Goal: Find specific page/section: Find specific page/section

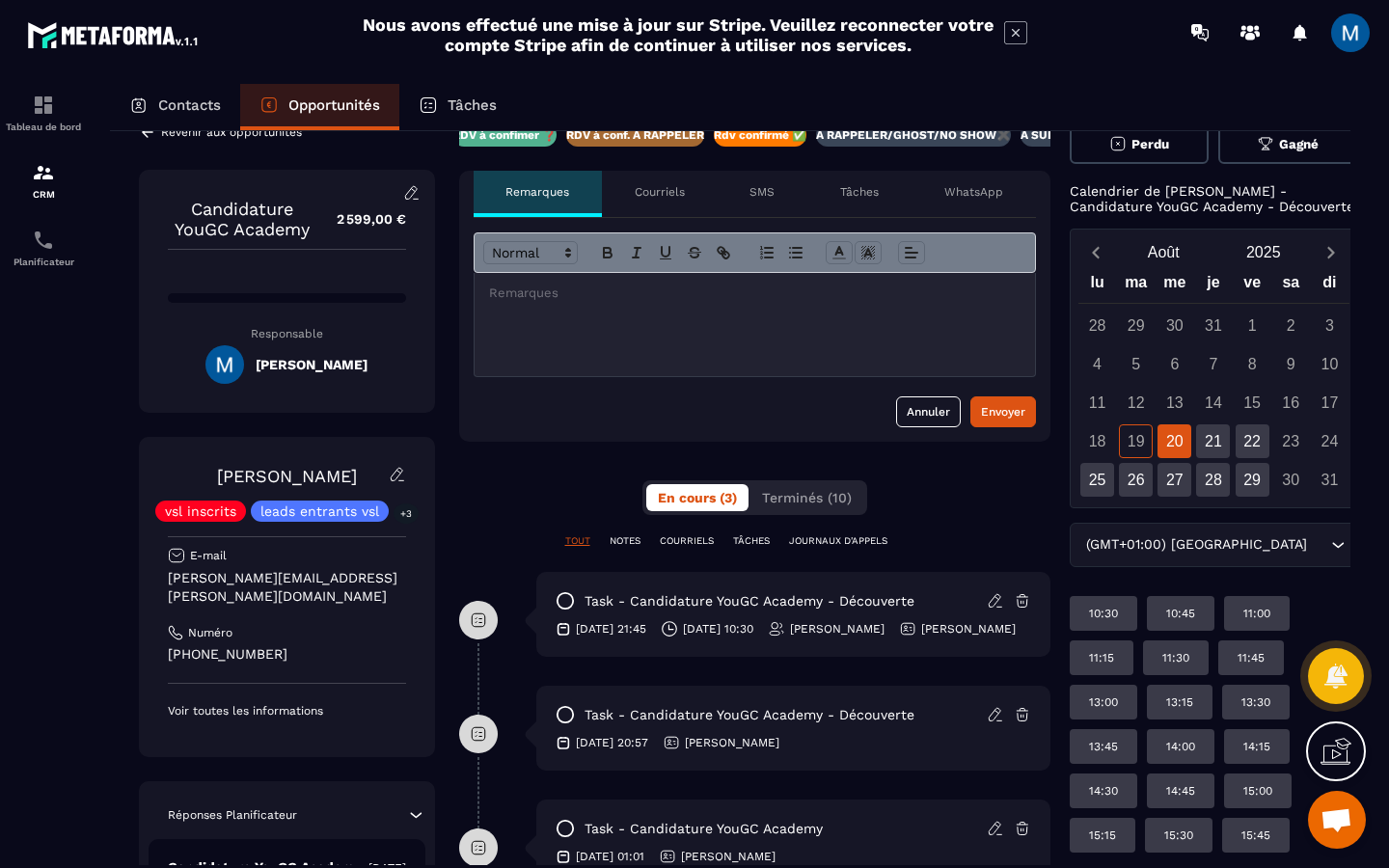
scroll to position [34, 0]
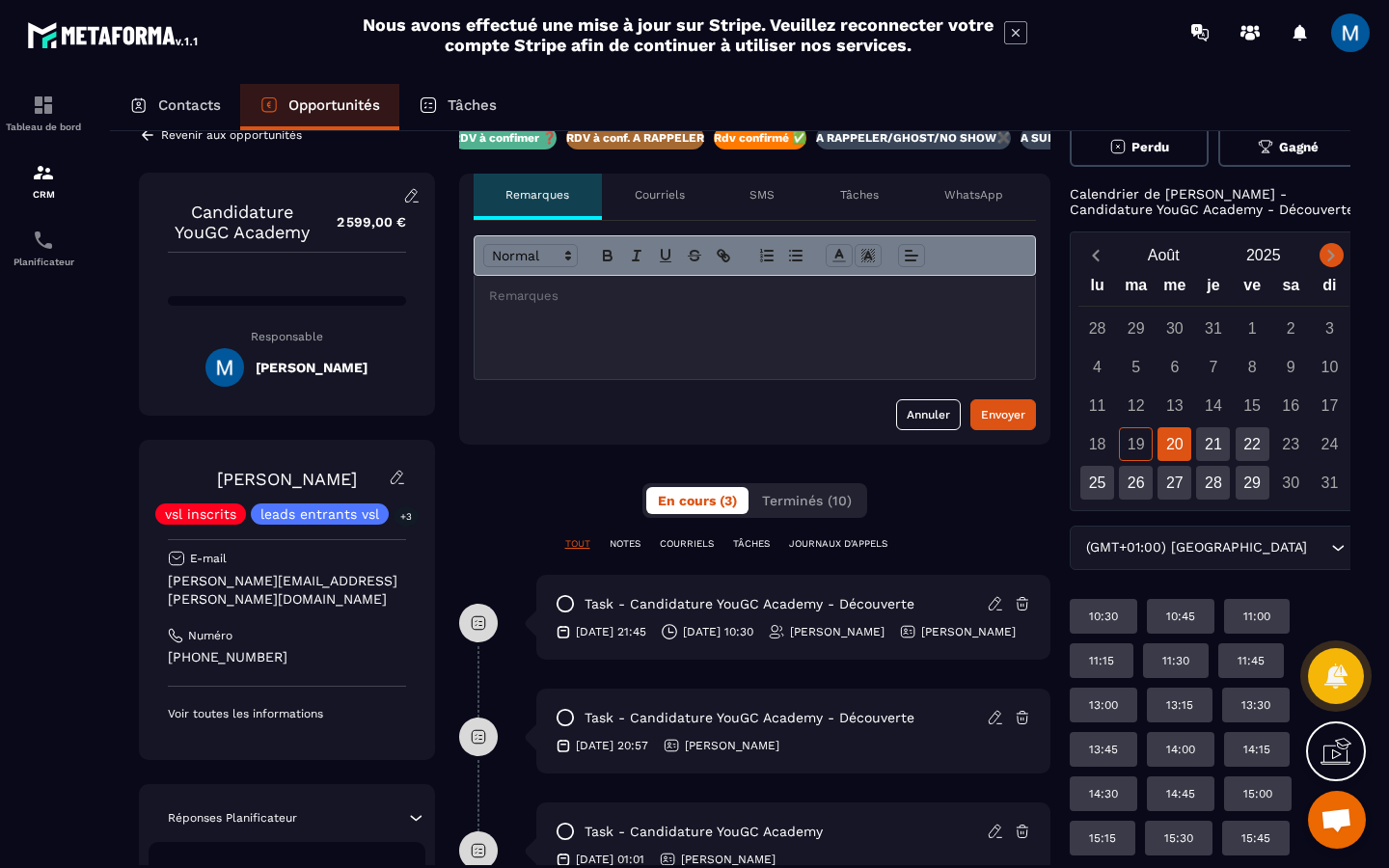
click at [1329, 262] on icon "Next month" at bounding box center [1332, 256] width 7 height 12
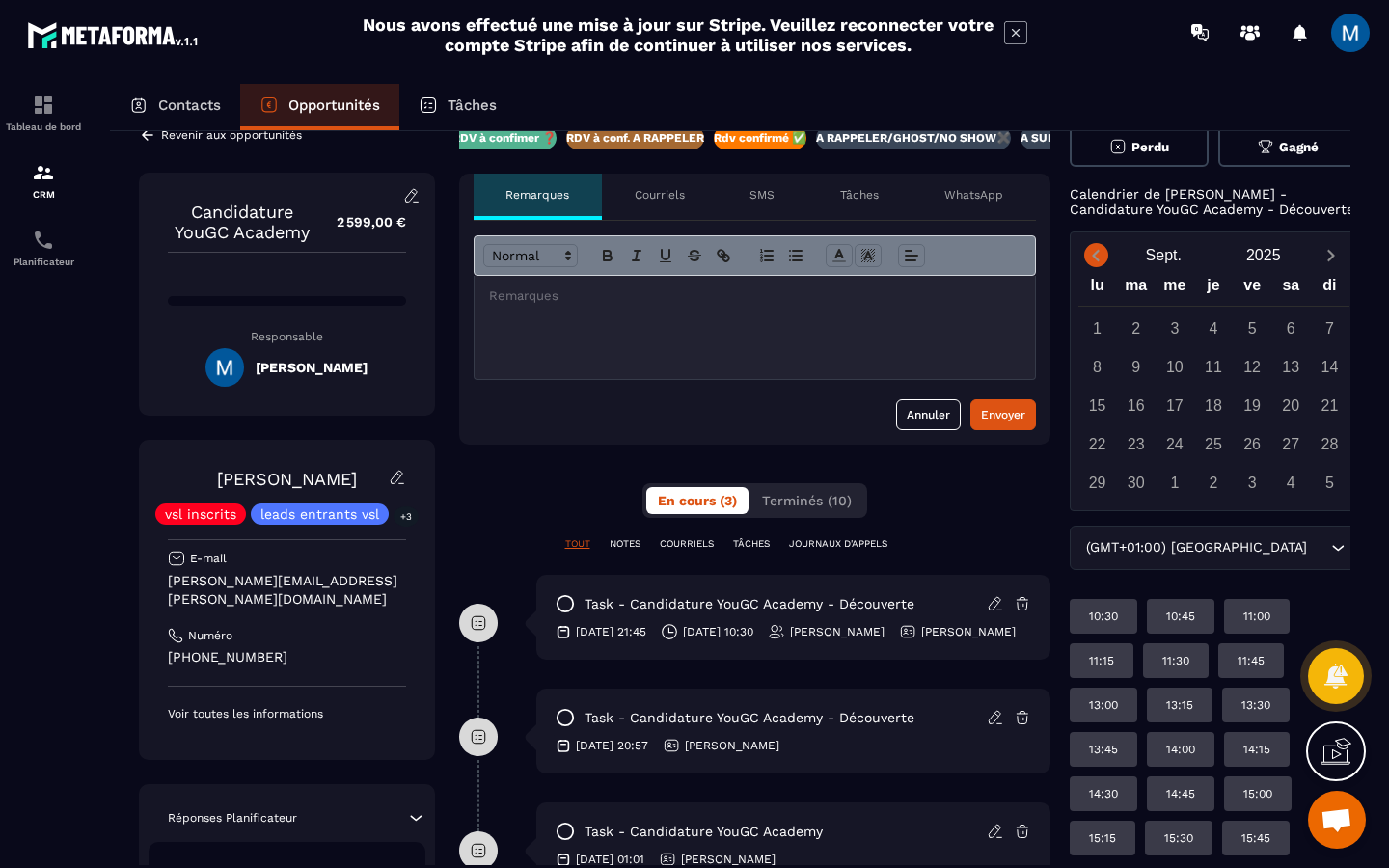
click at [1106, 267] on span "Previous month" at bounding box center [1096, 255] width 24 height 24
click at [1322, 266] on icon "Next month" at bounding box center [1332, 256] width 19 height 19
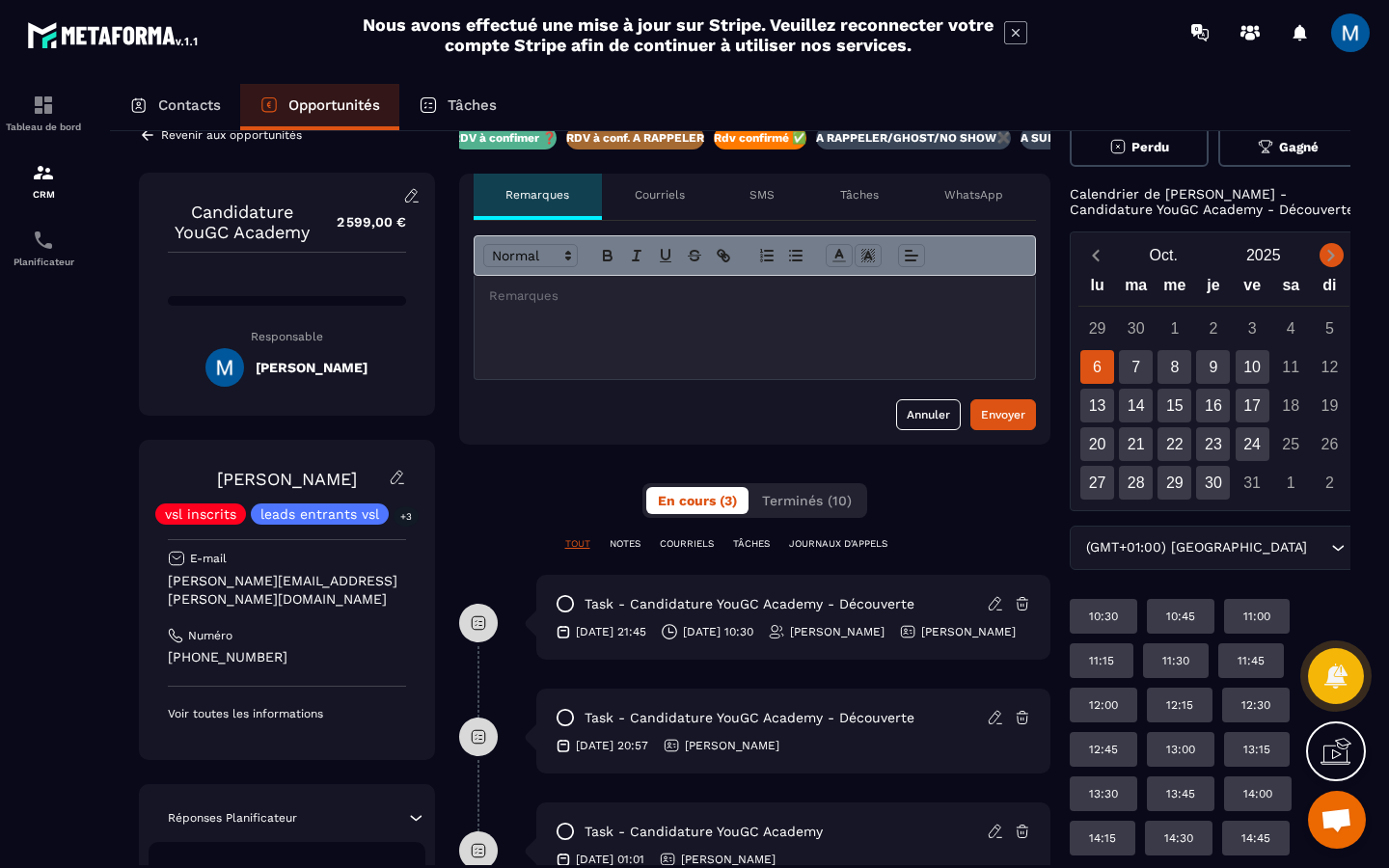
click at [1322, 266] on icon "Next month" at bounding box center [1332, 256] width 19 height 19
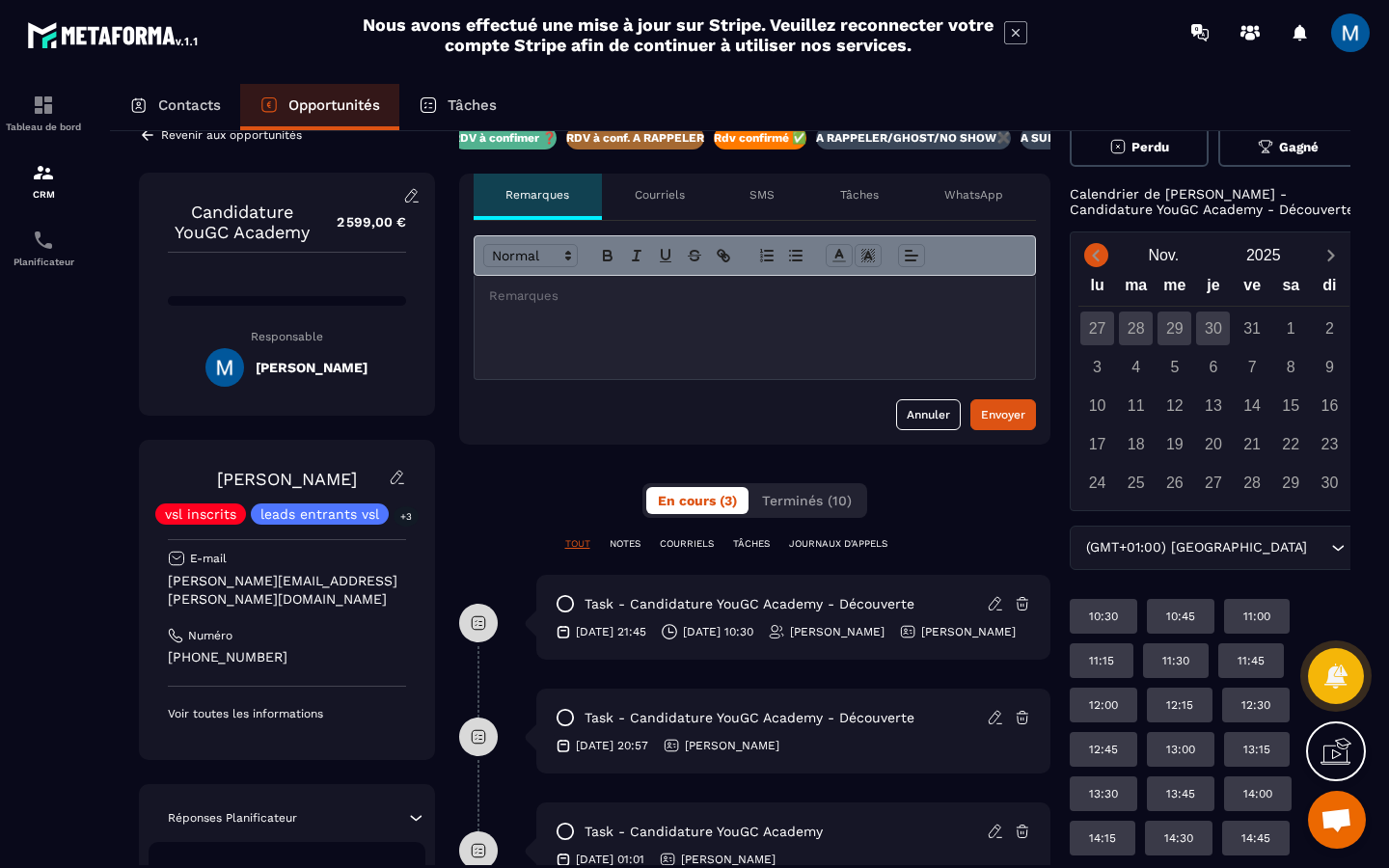
click at [1087, 266] on icon "Previous month" at bounding box center [1096, 256] width 19 height 19
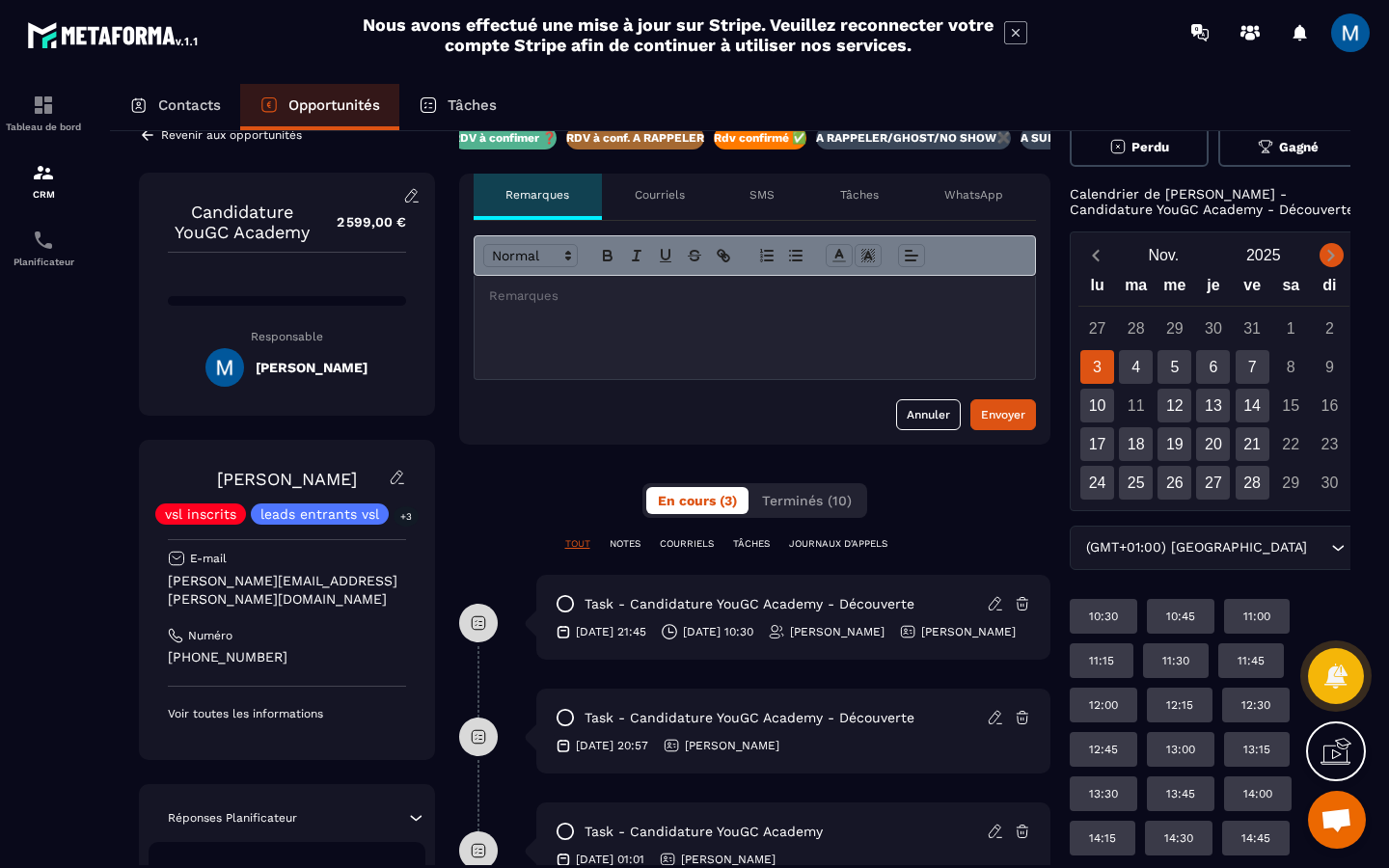
click at [1322, 266] on icon "Next month" at bounding box center [1332, 256] width 19 height 19
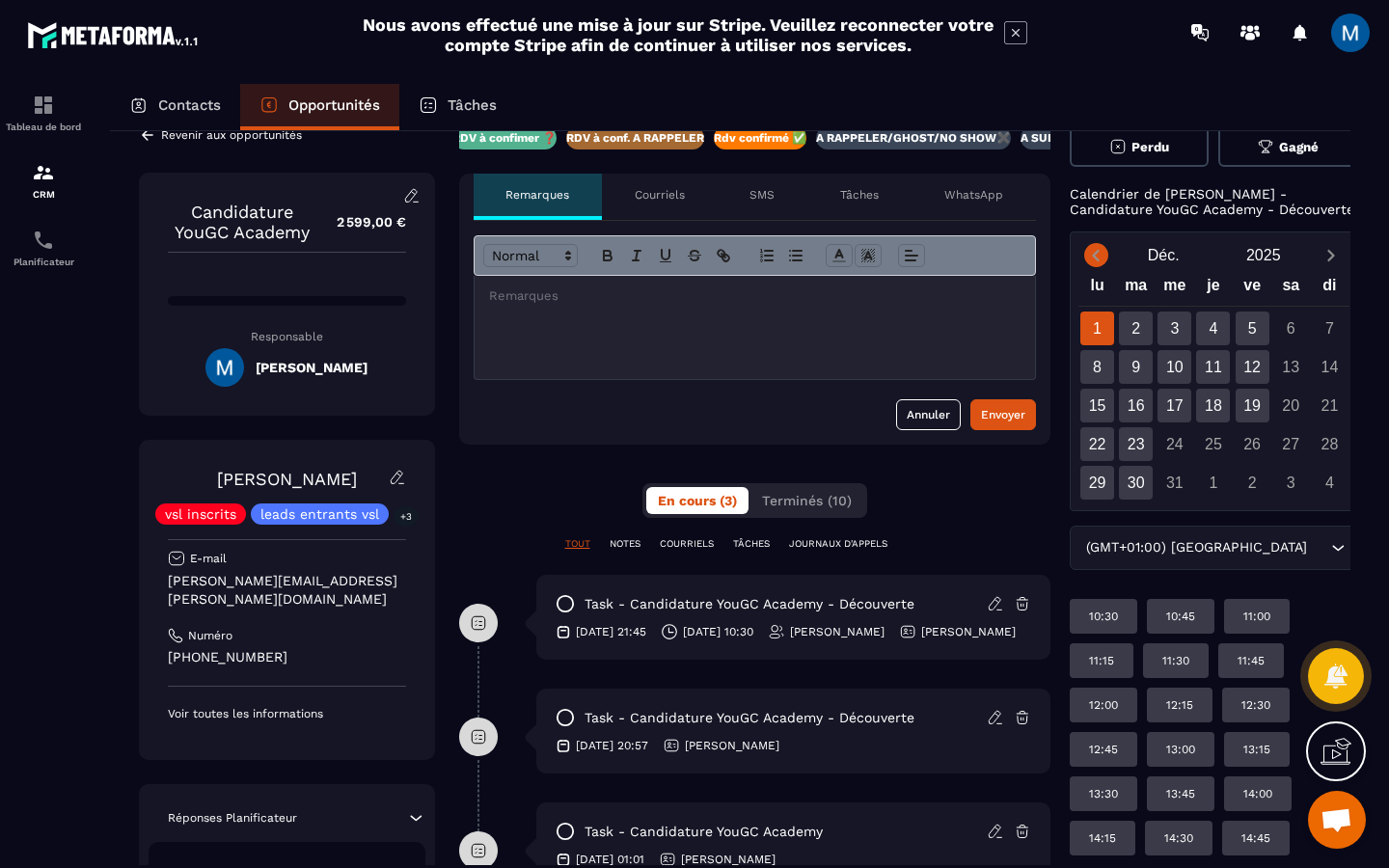
click at [1098, 261] on icon "Previous month" at bounding box center [1096, 256] width 19 height 19
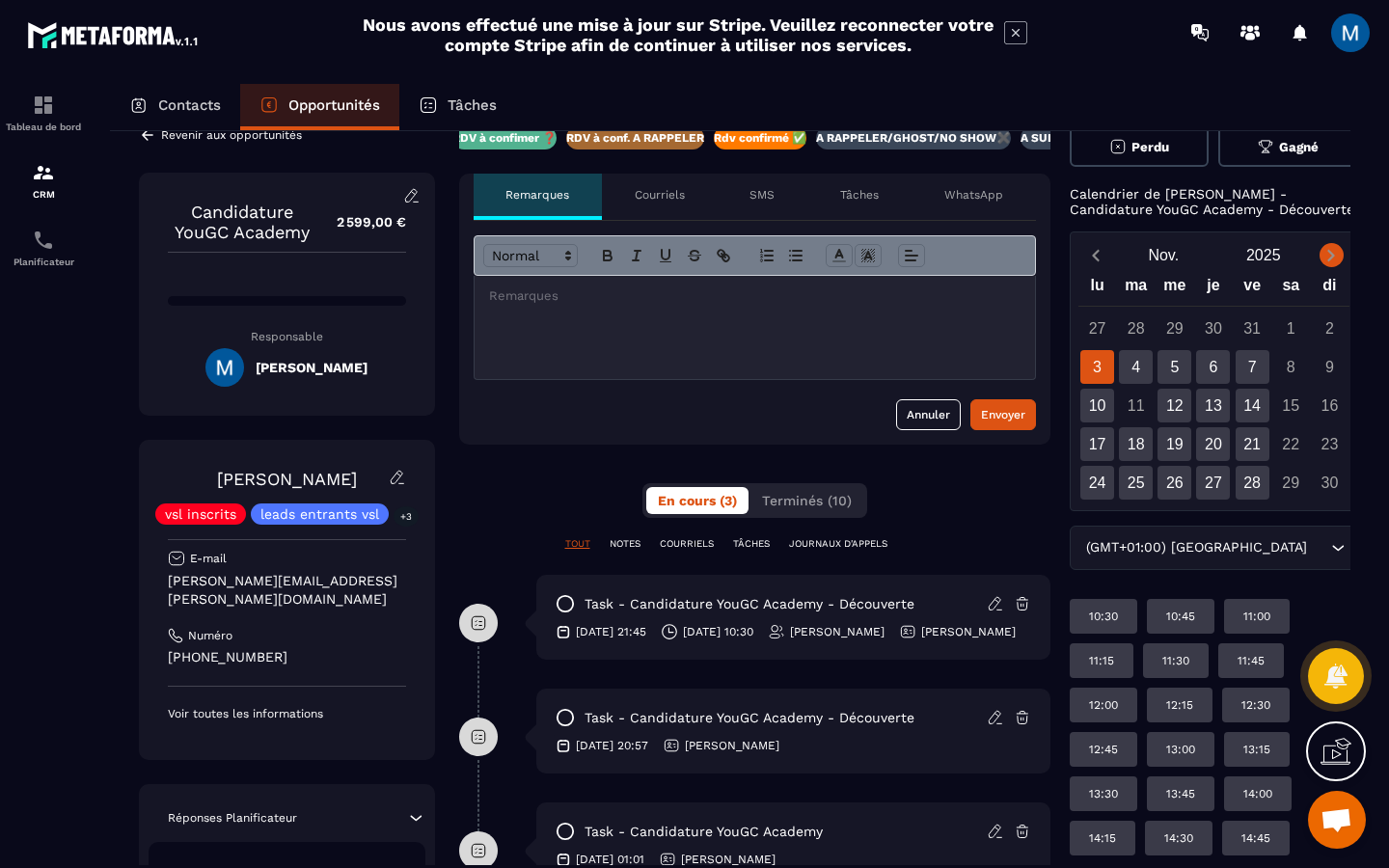
click at [1329, 262] on icon "Next month" at bounding box center [1332, 256] width 7 height 12
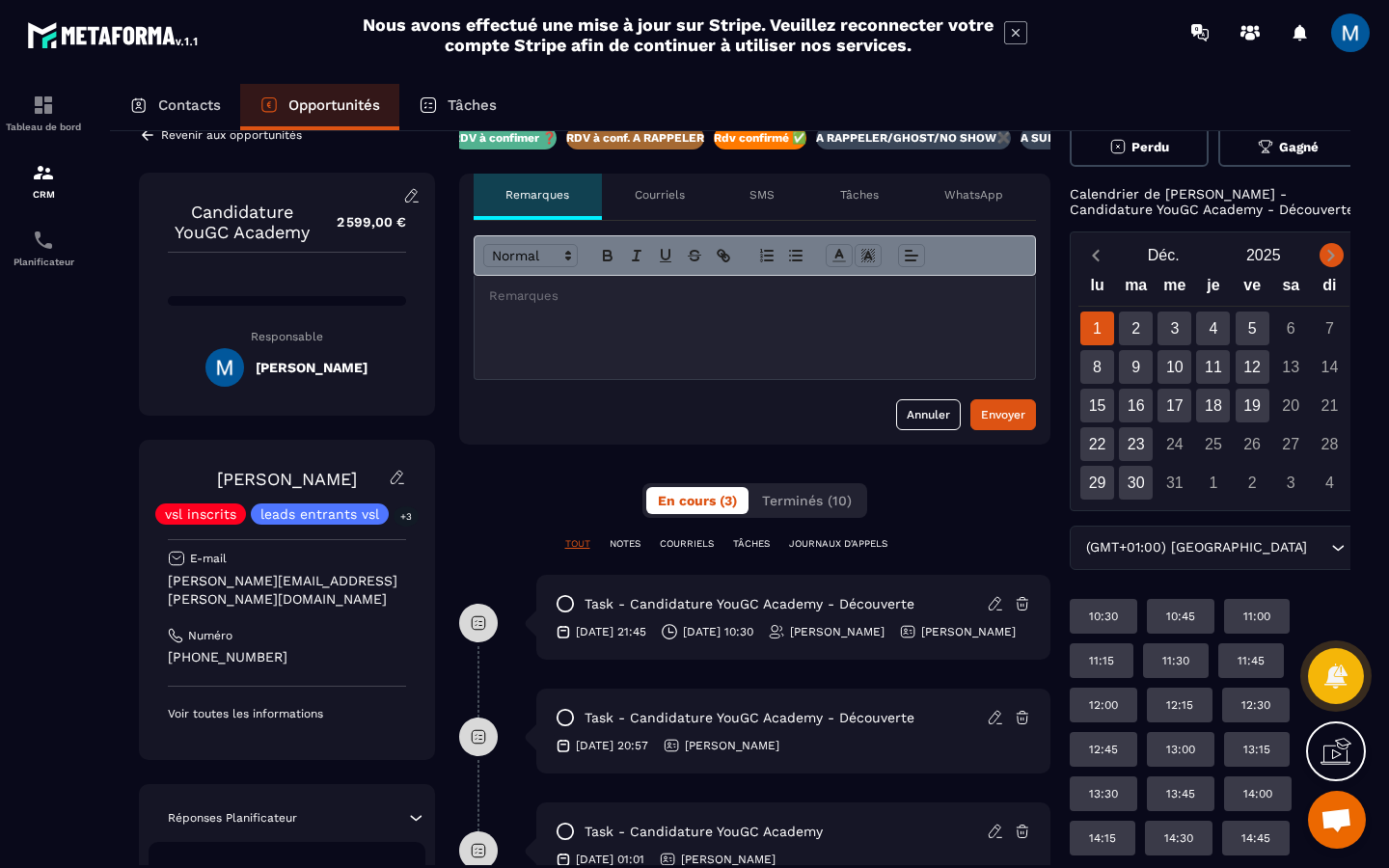
click at [1322, 266] on icon "Next month" at bounding box center [1332, 256] width 19 height 19
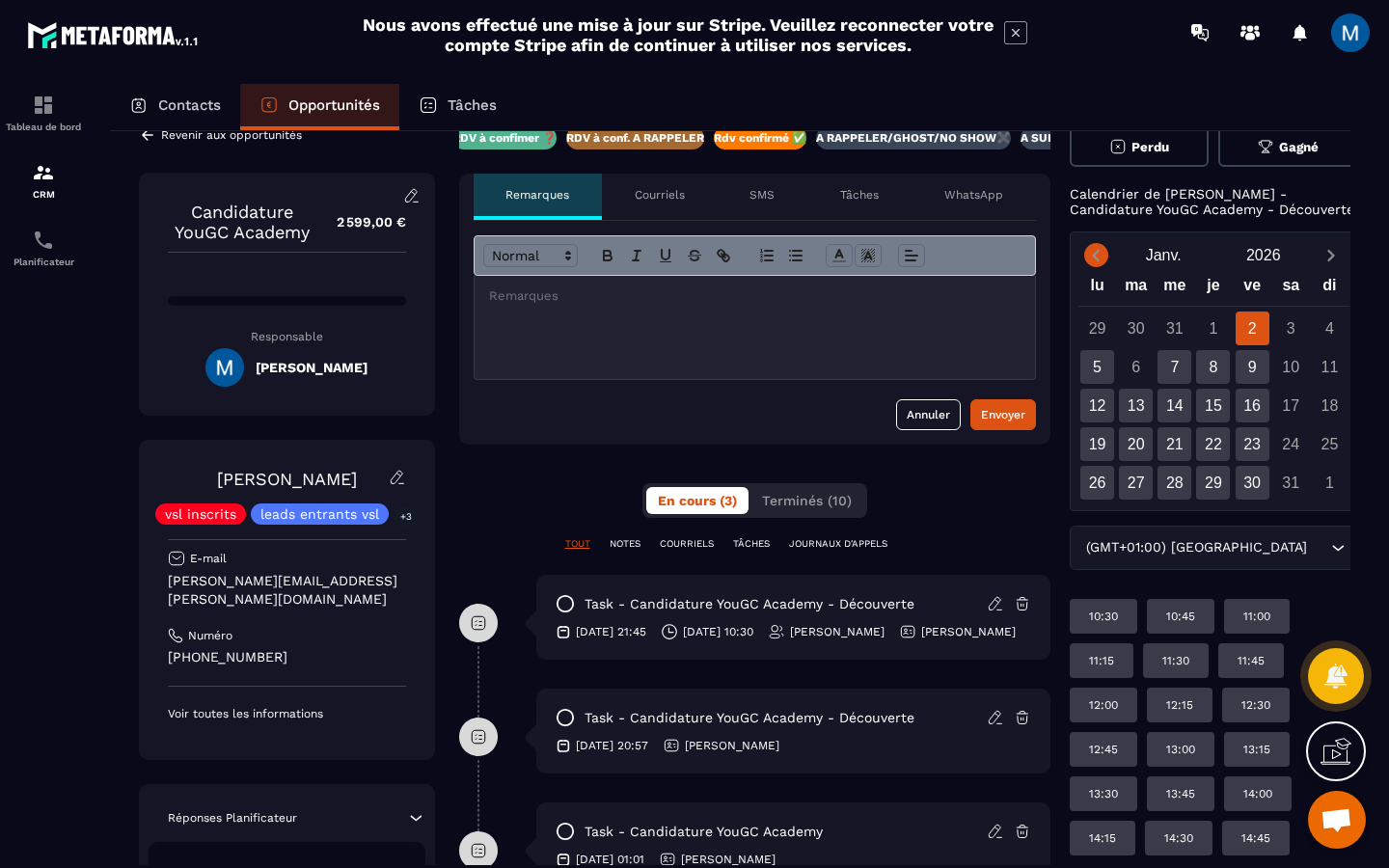
click at [1105, 266] on icon "Previous month" at bounding box center [1096, 256] width 19 height 19
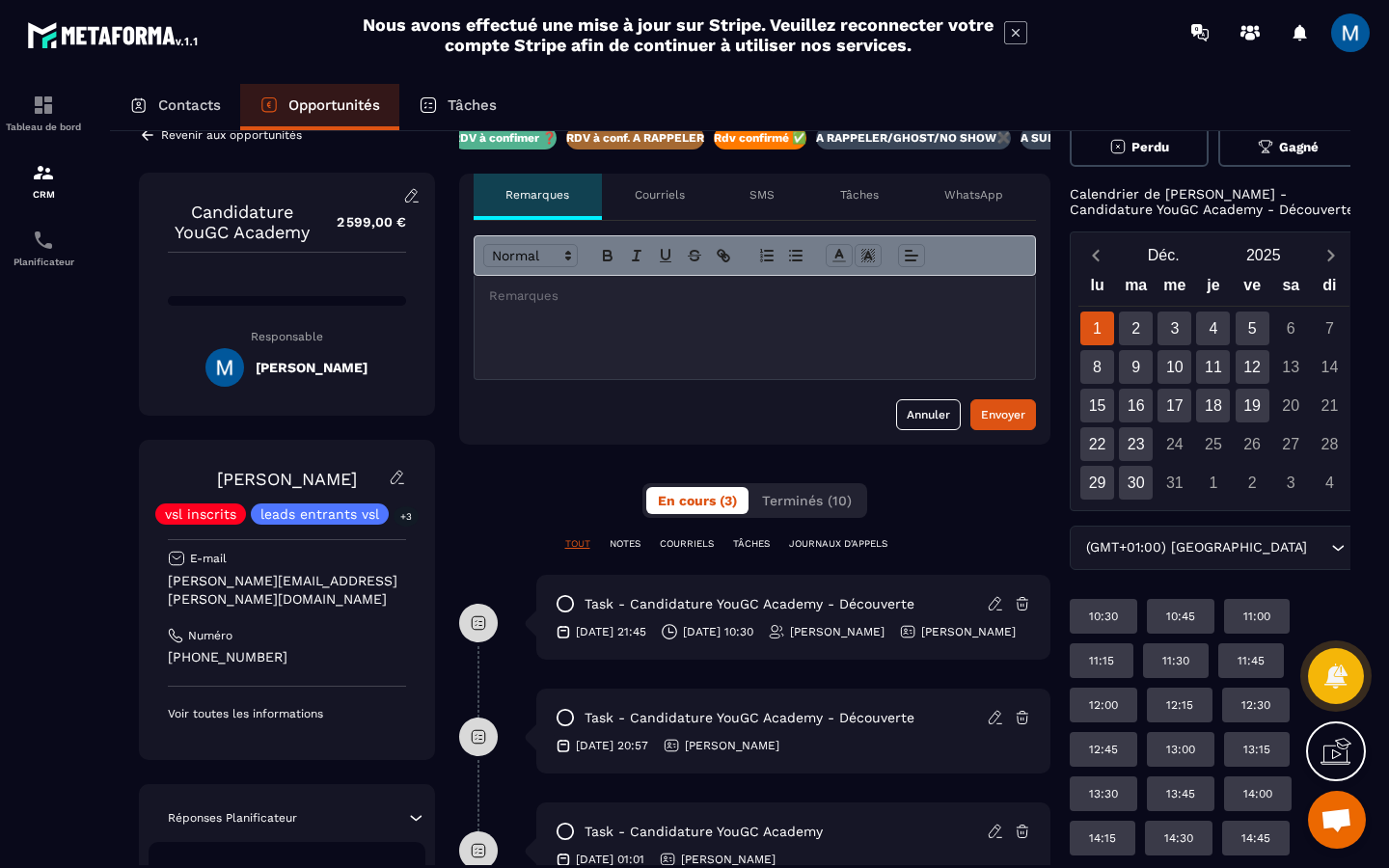
scroll to position [0, 0]
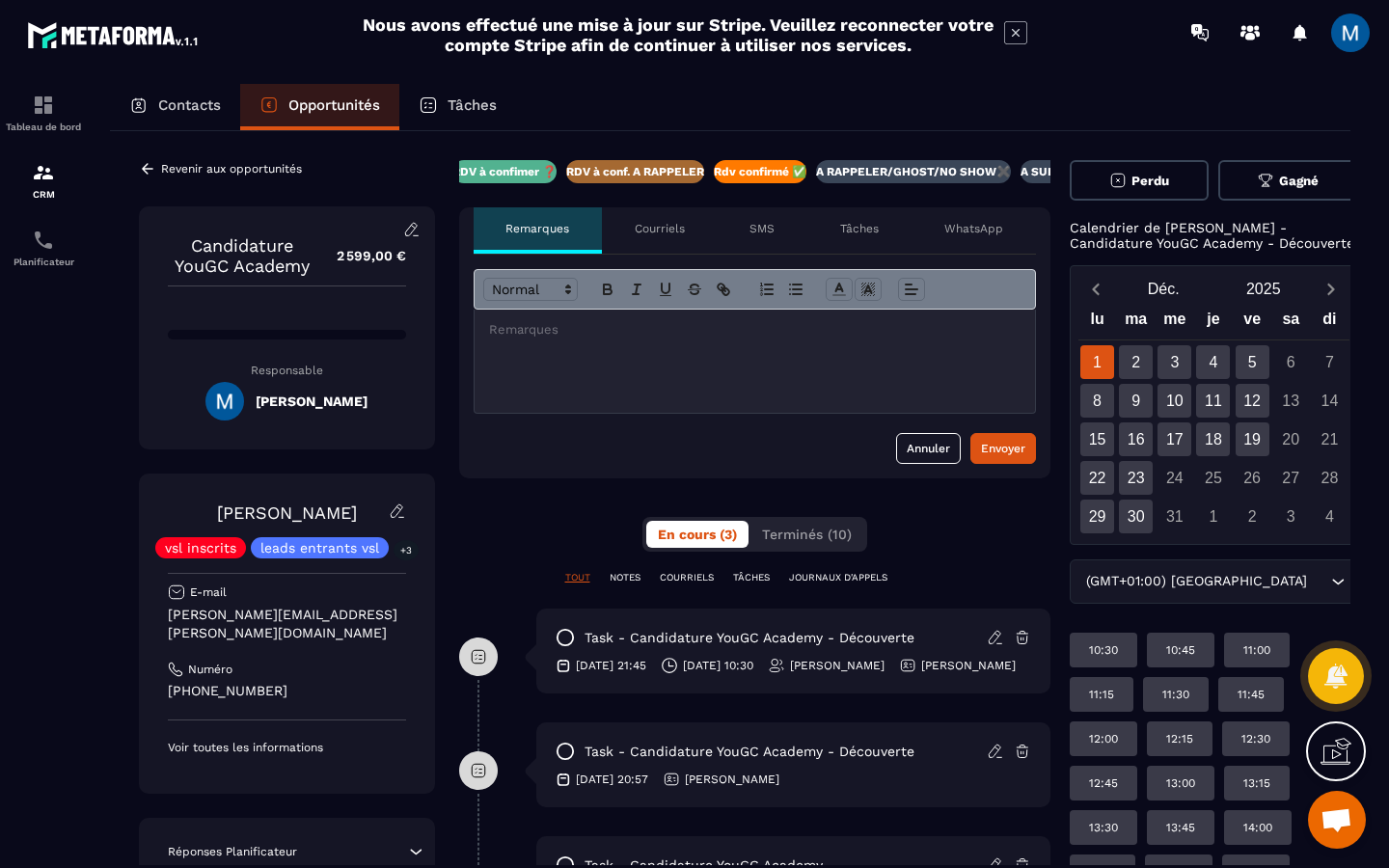
click at [174, 113] on div "Contacts" at bounding box center [175, 108] width 130 height 47
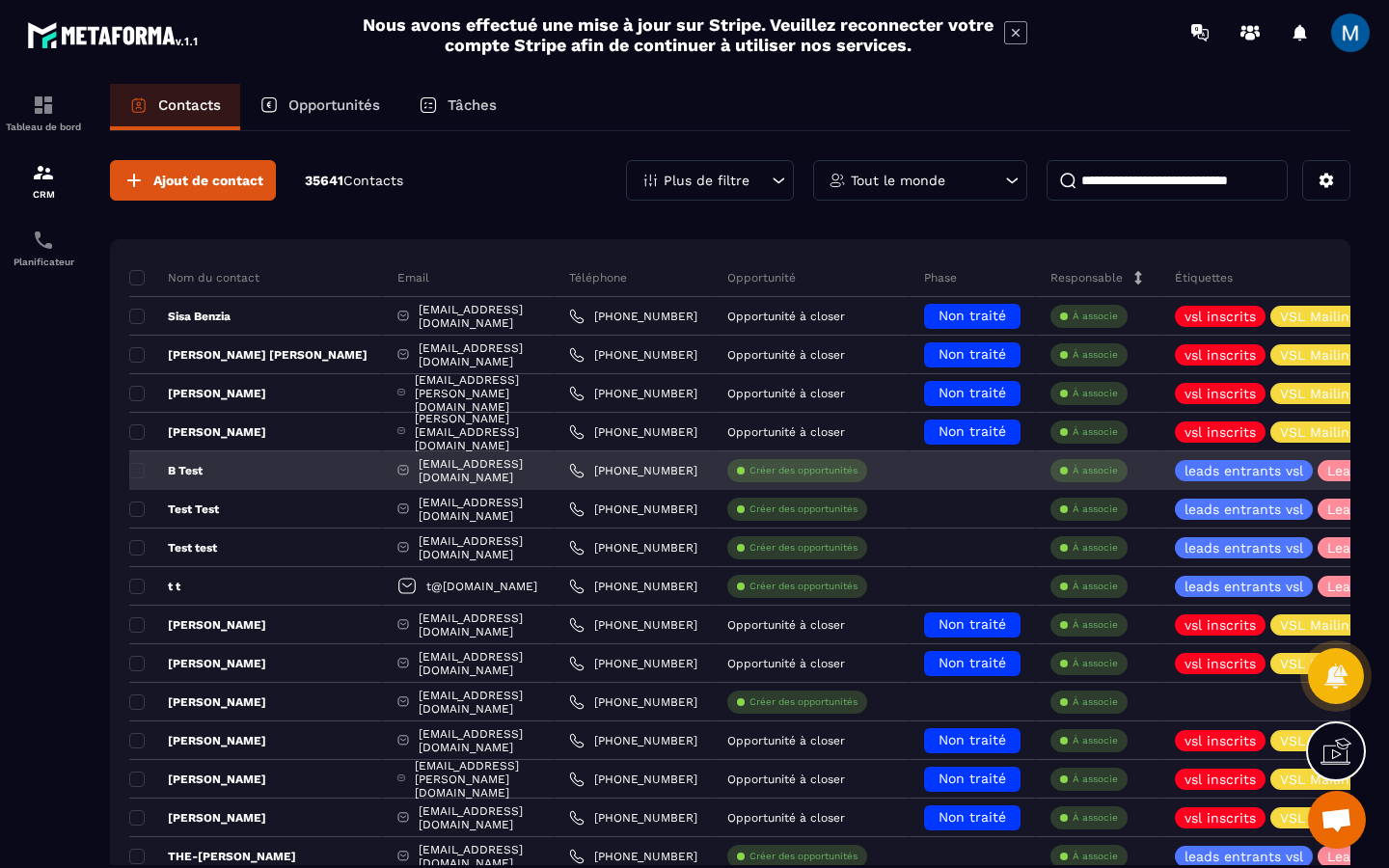
click at [296, 476] on div "B Test" at bounding box center [256, 471] width 254 height 39
